Goal: Task Accomplishment & Management: Manage account settings

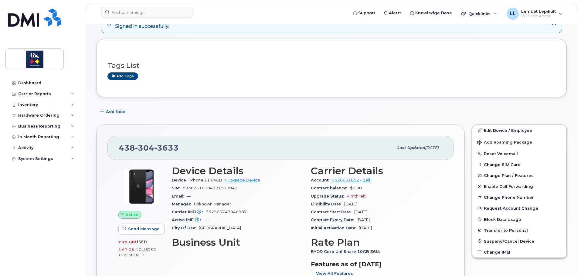
scroll to position [91, 0]
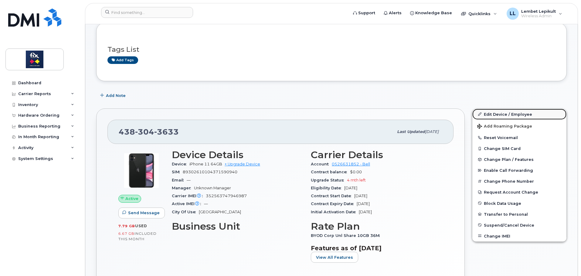
click at [519, 114] on link "Edit Device / Employee" at bounding box center [519, 114] width 94 height 11
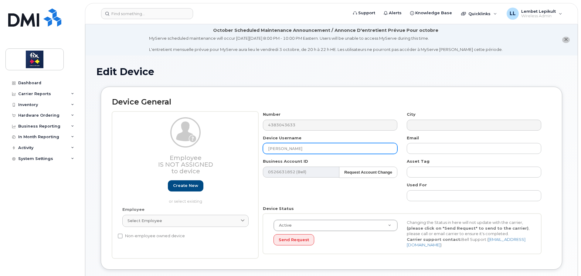
drag, startPoint x: 309, startPoint y: 150, endPoint x: 212, endPoint y: 151, distance: 97.1
click at [212, 151] on div "Employee Is not assigned to device Create new or select existing Employee Selec…" at bounding box center [331, 185] width 439 height 147
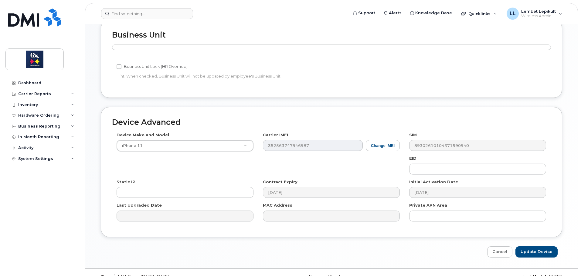
scroll to position [269, 0]
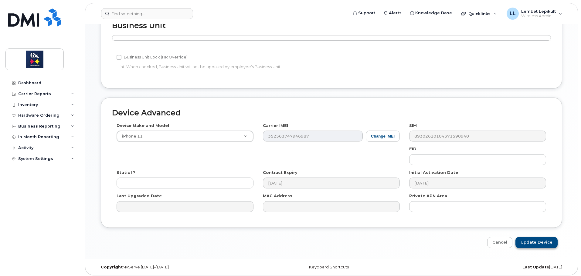
type input "Julie Prieur"
click at [535, 239] on input "Update Device" at bounding box center [536, 242] width 42 height 11
type input "Saving..."
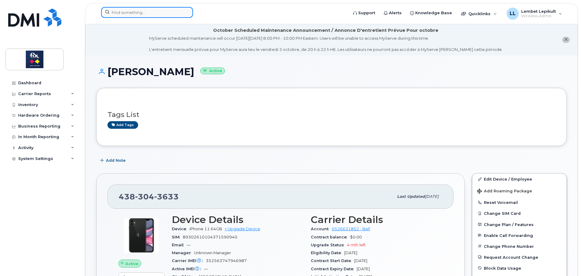
click at [140, 12] on input at bounding box center [147, 12] width 92 height 11
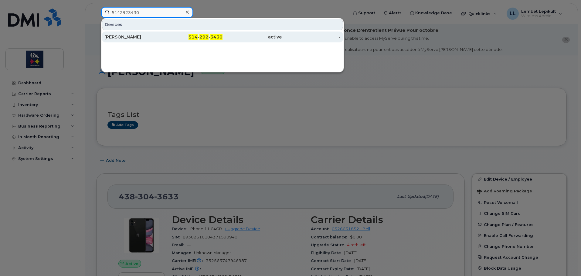
type input "5142923430"
click at [130, 37] on div "[PERSON_NAME]" at bounding box center [133, 37] width 59 height 6
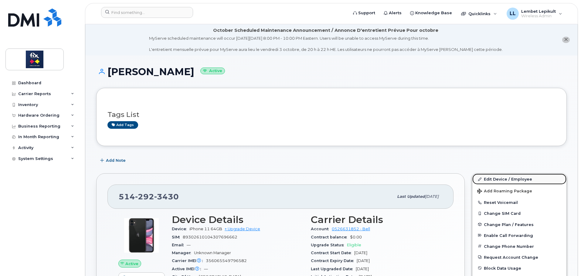
click at [504, 179] on link "Edit Device / Employee" at bounding box center [519, 179] width 94 height 11
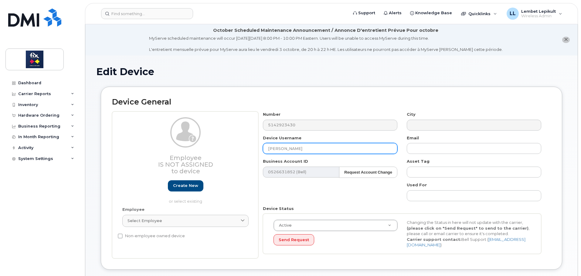
drag, startPoint x: 310, startPoint y: 152, endPoint x: 215, endPoint y: 141, distance: 95.3
click at [209, 144] on div "Employee Is not assigned to device Create new or select existing Employee Selec…" at bounding box center [331, 185] width 439 height 147
click at [283, 148] on input "Jean-Pjilippe Pelletier" at bounding box center [330, 148] width 134 height 11
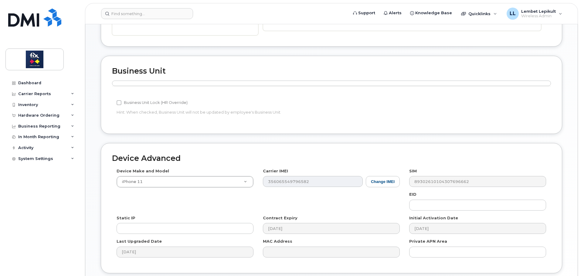
scroll to position [269, 0]
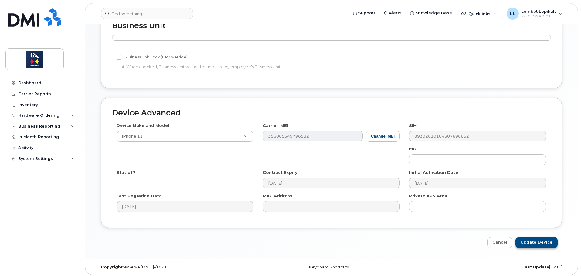
type input "[PERSON_NAME]"
click at [535, 237] on input "Update Device" at bounding box center [536, 242] width 42 height 11
type input "Saving..."
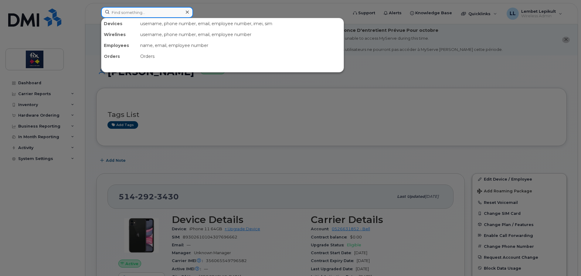
click at [149, 12] on input at bounding box center [147, 12] width 92 height 11
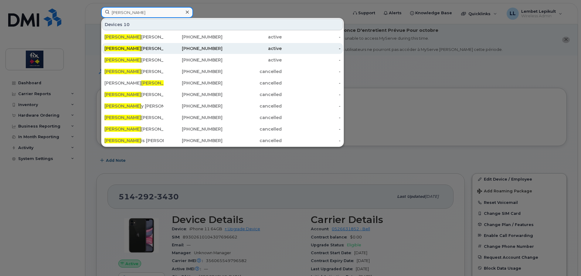
type input "[PERSON_NAME]"
click at [150, 51] on div "[PERSON_NAME] [PERSON_NAME]" at bounding box center [133, 49] width 59 height 6
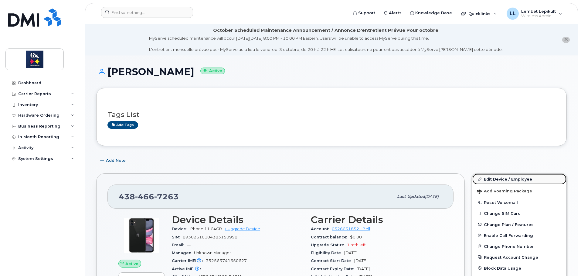
click at [503, 177] on link "Edit Device / Employee" at bounding box center [519, 179] width 94 height 11
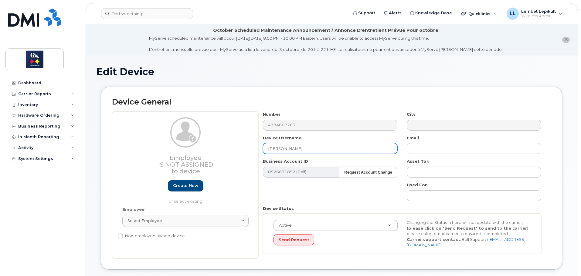
drag, startPoint x: 324, startPoint y: 147, endPoint x: 241, endPoint y: 147, distance: 83.7
click at [239, 147] on div "Employee Is not assigned to device Create new or select existing Employee Selec…" at bounding box center [331, 185] width 439 height 147
paste input "[PERSON_NAME]."
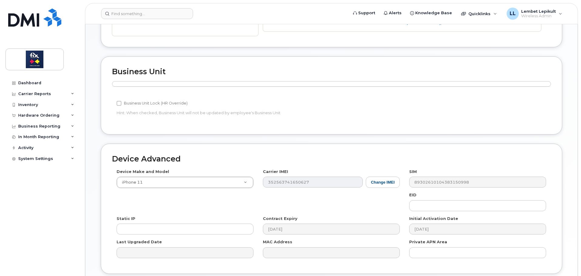
scroll to position [269, 0]
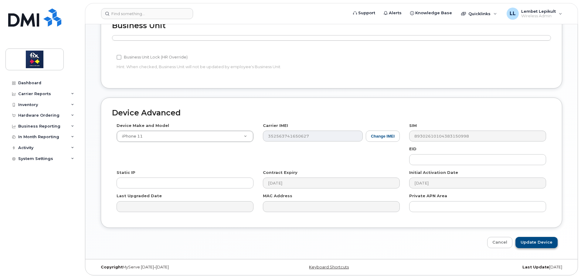
type input "[PERSON_NAME]"
click at [545, 240] on input "Update Device" at bounding box center [536, 242] width 42 height 11
type input "Saving..."
